Goal: Transaction & Acquisition: Purchase product/service

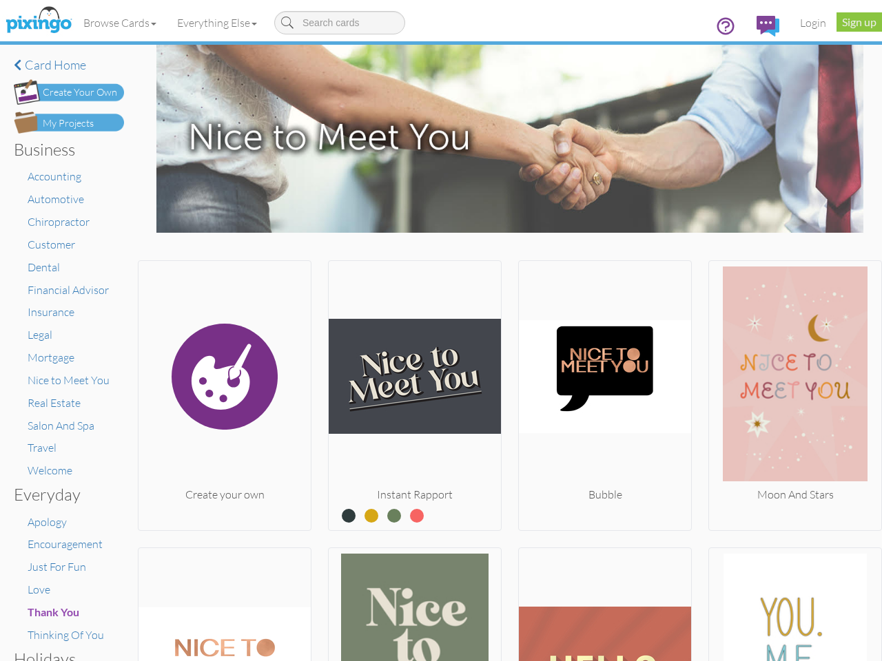
click at [441, 331] on img at bounding box center [415, 377] width 172 height 220
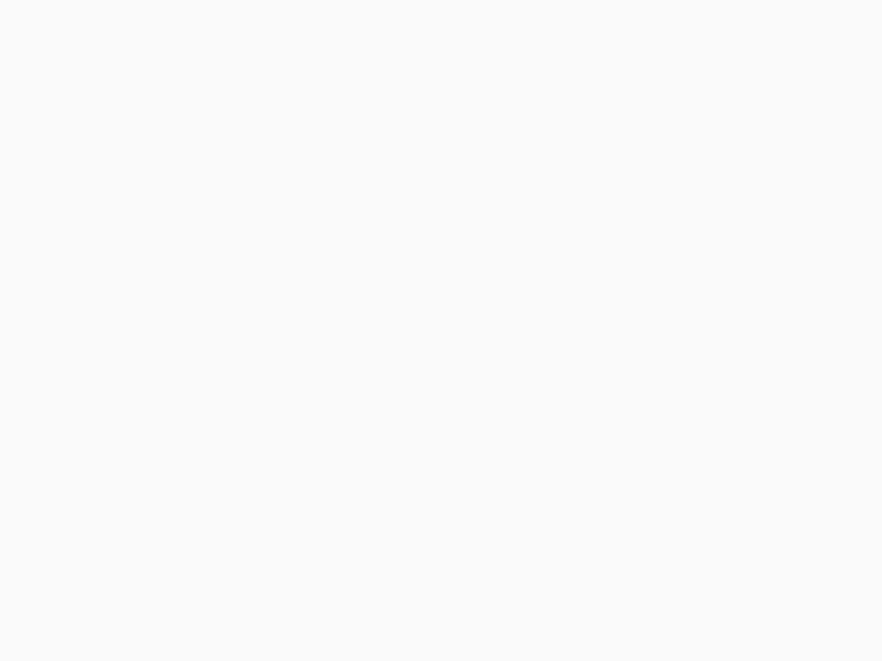
click at [121, 23] on body at bounding box center [441, 330] width 882 height 661
click at [220, 23] on body at bounding box center [441, 330] width 882 height 661
click at [223, 393] on body at bounding box center [441, 330] width 882 height 661
click at [411, 393] on body at bounding box center [441, 330] width 882 height 661
click at [598, 393] on body at bounding box center [441, 330] width 882 height 661
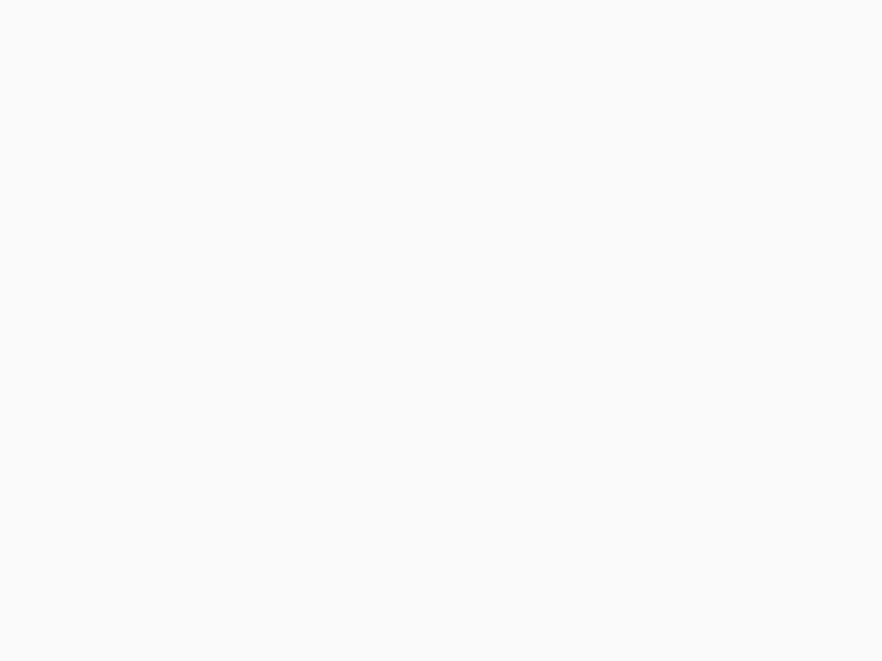
click at [785, 393] on body at bounding box center [441, 330] width 882 height 661
click at [223, 603] on body at bounding box center [441, 330] width 882 height 661
click at [411, 603] on body at bounding box center [441, 330] width 882 height 661
click at [598, 603] on body at bounding box center [441, 330] width 882 height 661
